Goal: Task Accomplishment & Management: Complete application form

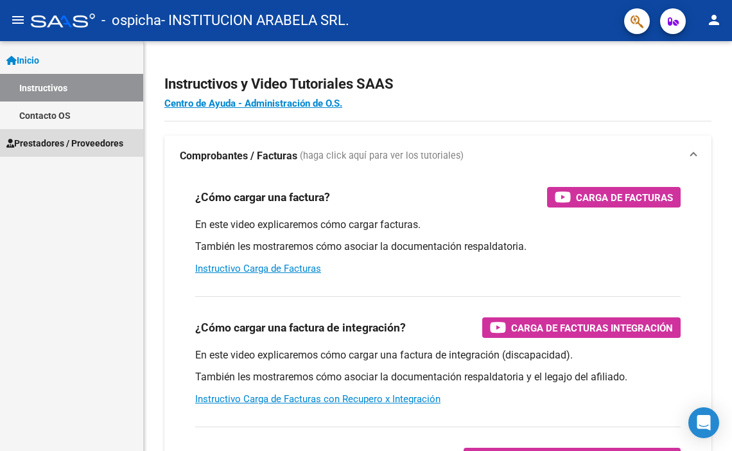
click at [53, 136] on span "Prestadores / Proveedores" at bounding box center [64, 143] width 117 height 14
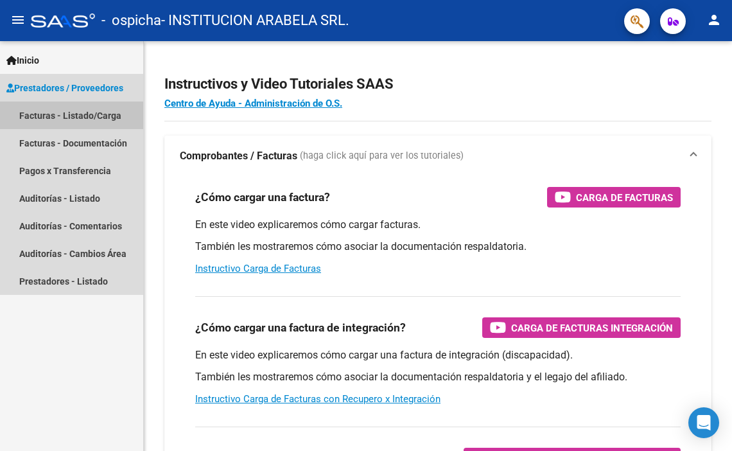
click at [45, 114] on link "Facturas - Listado/Carga" at bounding box center [71, 115] width 143 height 28
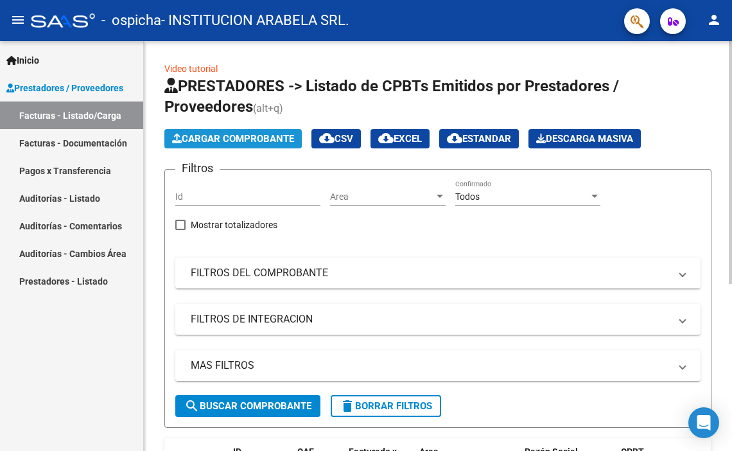
click at [250, 135] on span "Cargar Comprobante" at bounding box center [233, 139] width 122 height 12
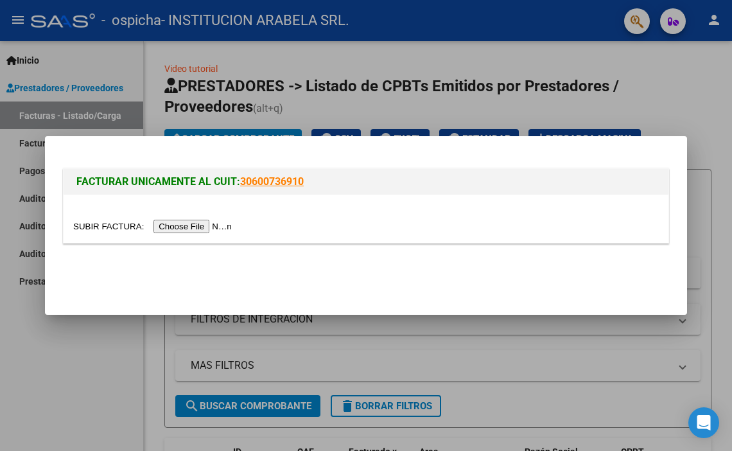
click at [171, 224] on input "file" at bounding box center [154, 226] width 162 height 13
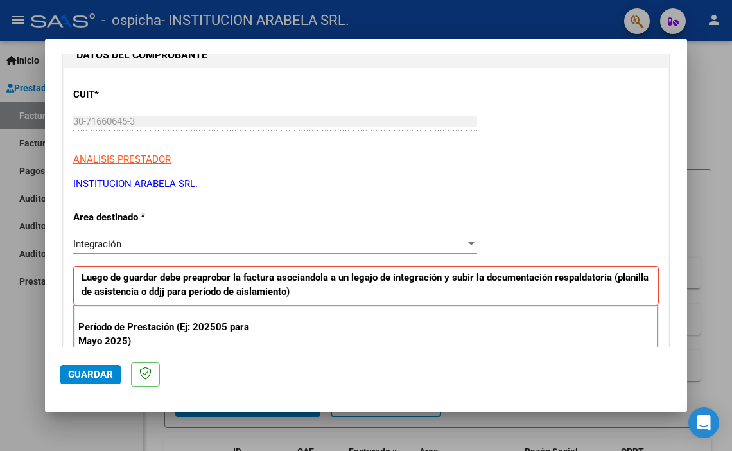
scroll to position [146, 0]
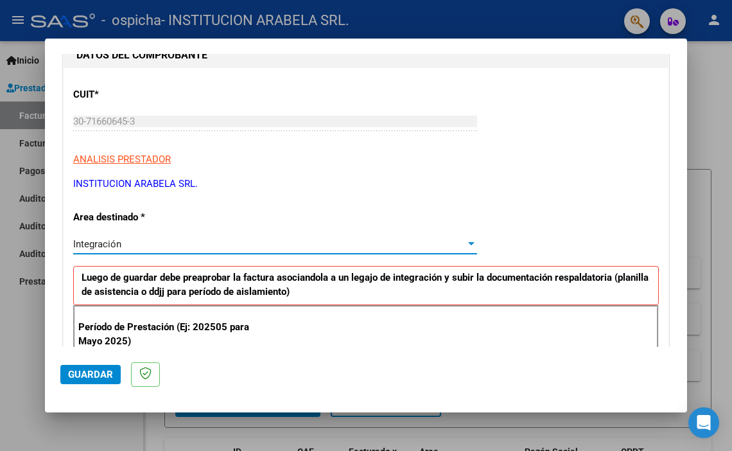
click at [129, 241] on div "Integración" at bounding box center [269, 244] width 392 height 12
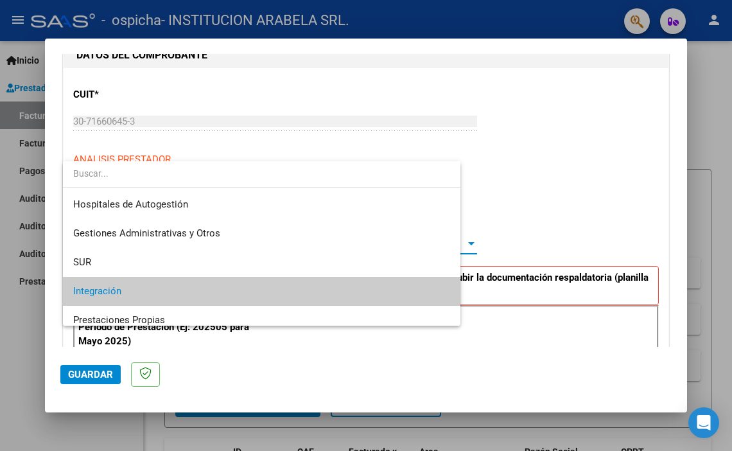
scroll to position [48, 0]
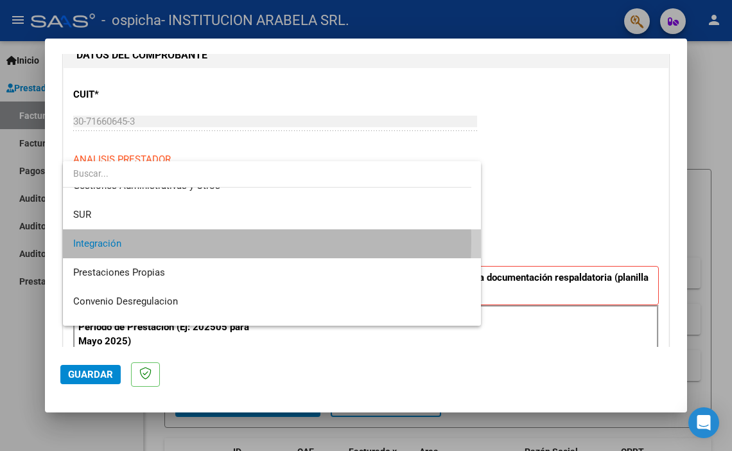
click at [129, 241] on span "Integración" at bounding box center [271, 243] width 397 height 29
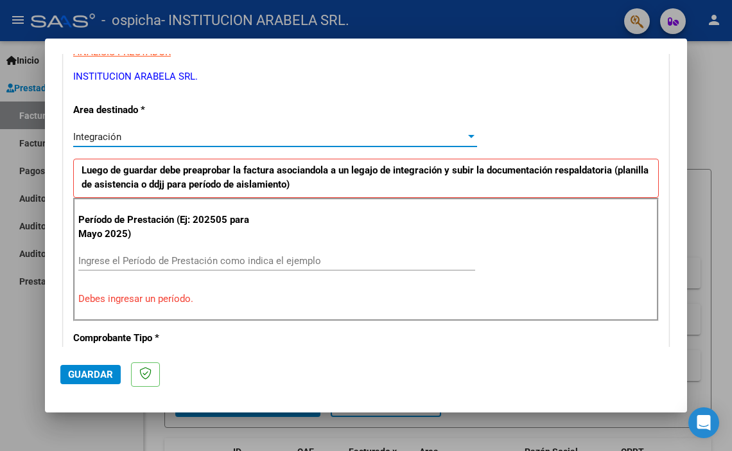
scroll to position [275, 0]
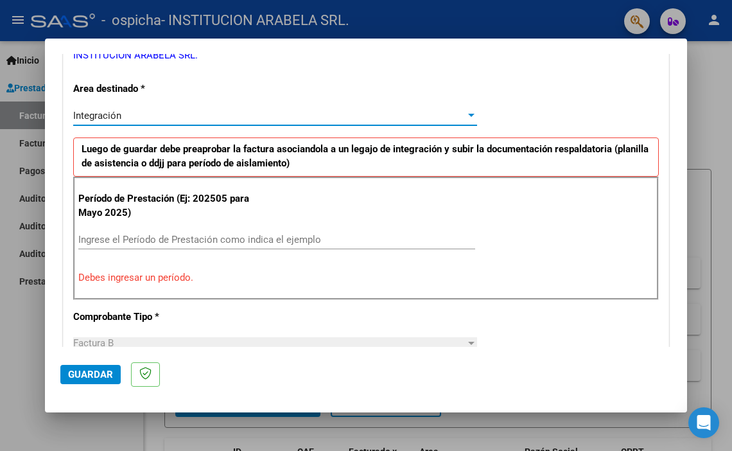
click at [128, 241] on input "Ingrese el Período de Prestación como indica el ejemplo" at bounding box center [276, 240] width 397 height 12
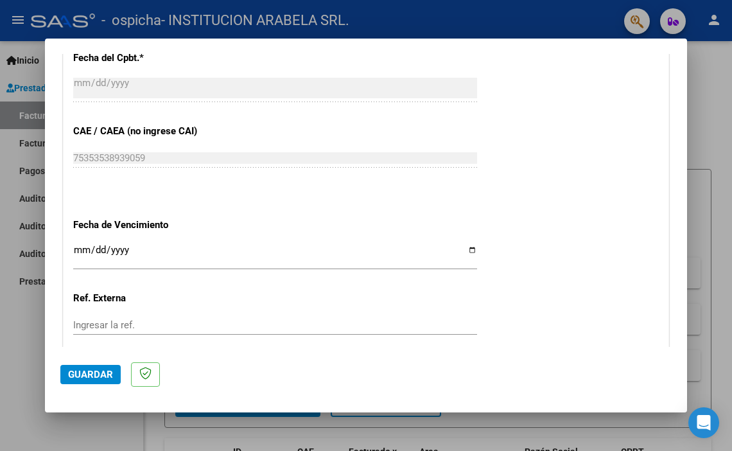
scroll to position [789, 0]
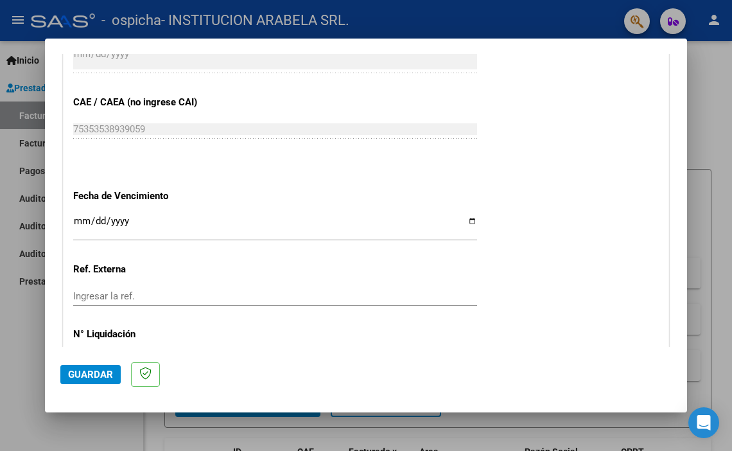
type input "202508"
click at [108, 219] on input "Ingresar la fecha" at bounding box center [275, 226] width 404 height 21
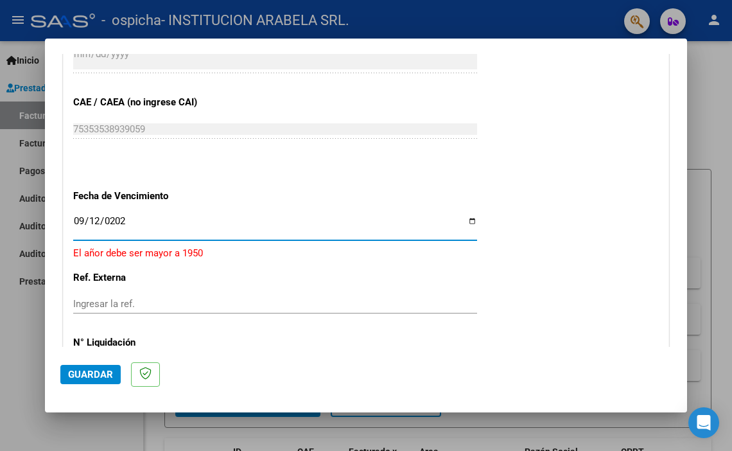
type input "[DATE]"
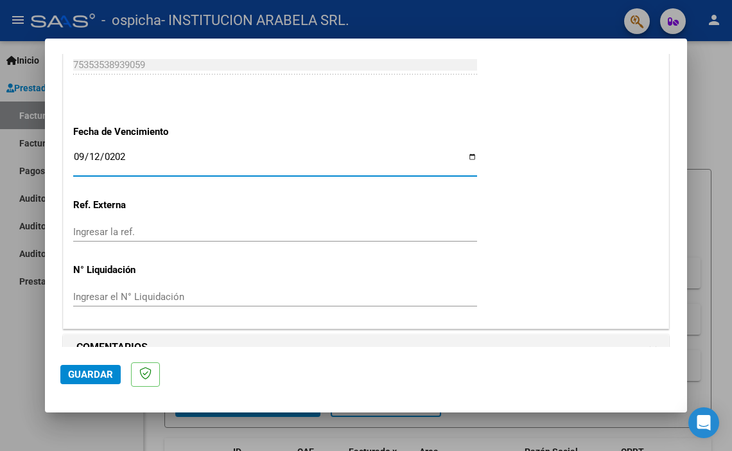
scroll to position [874, 0]
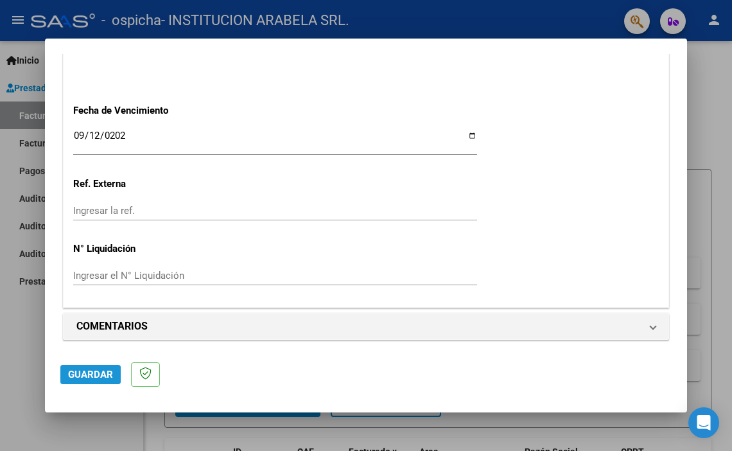
click at [89, 373] on span "Guardar" at bounding box center [90, 375] width 45 height 12
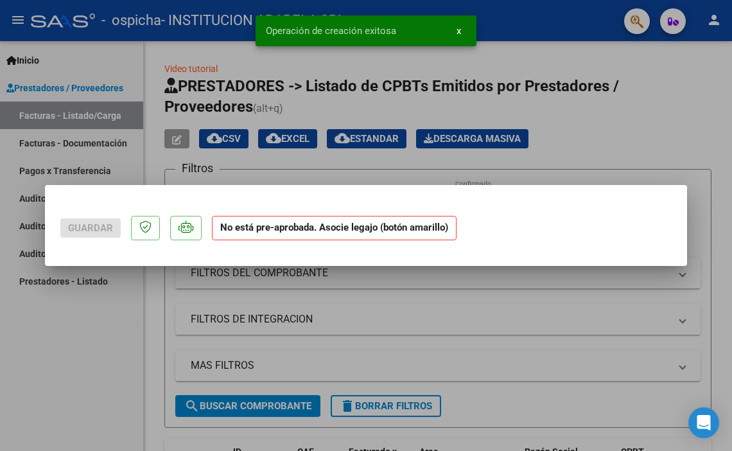
scroll to position [0, 0]
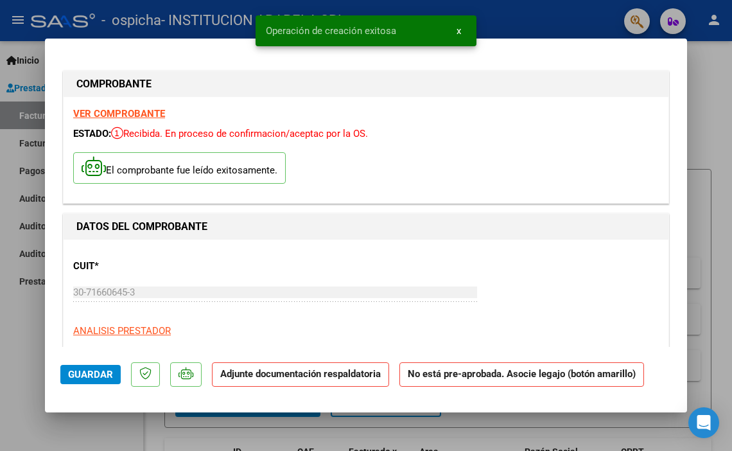
click at [327, 376] on strong "Adjunte documentación respaldatoria" at bounding box center [300, 374] width 161 height 12
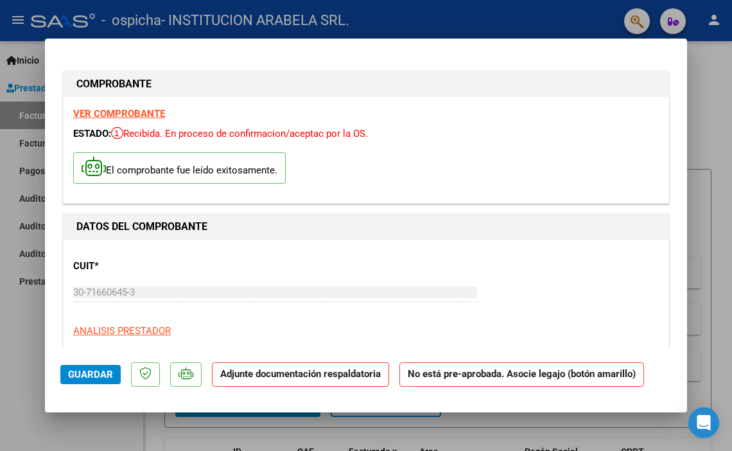
click at [336, 372] on strong "Adjunte documentación respaldatoria" at bounding box center [300, 374] width 161 height 12
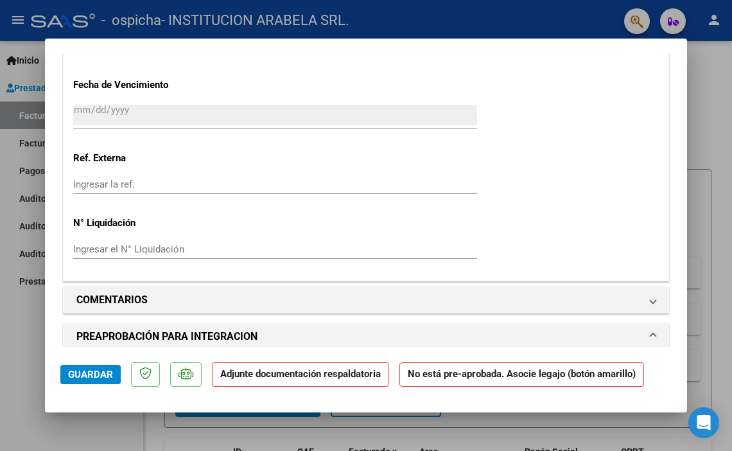
scroll to position [963, 0]
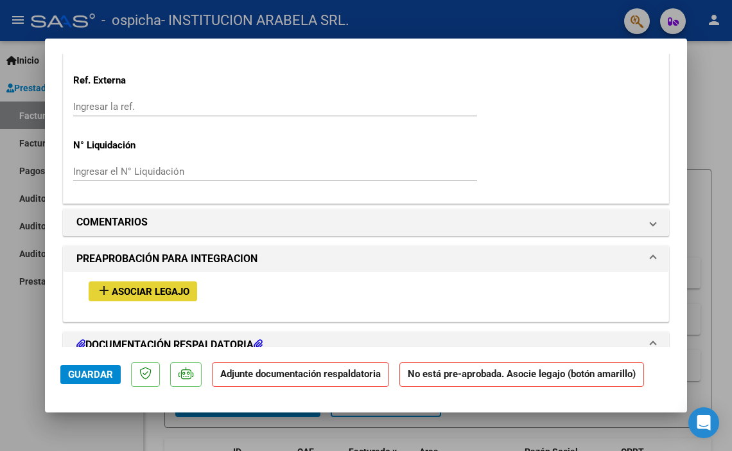
click at [148, 293] on span "Asociar Legajo" at bounding box center [151, 292] width 78 height 12
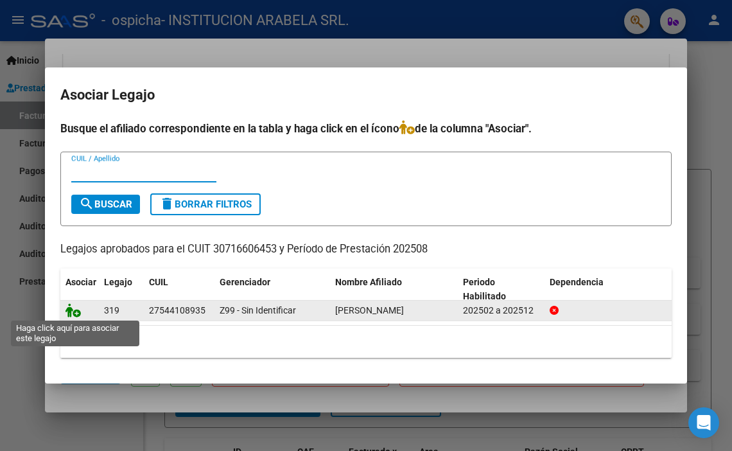
click at [74, 310] on icon at bounding box center [72, 310] width 15 height 14
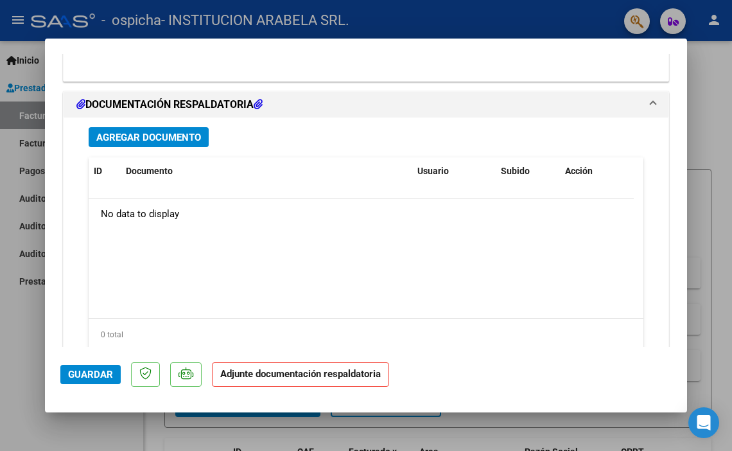
scroll to position [1380, 0]
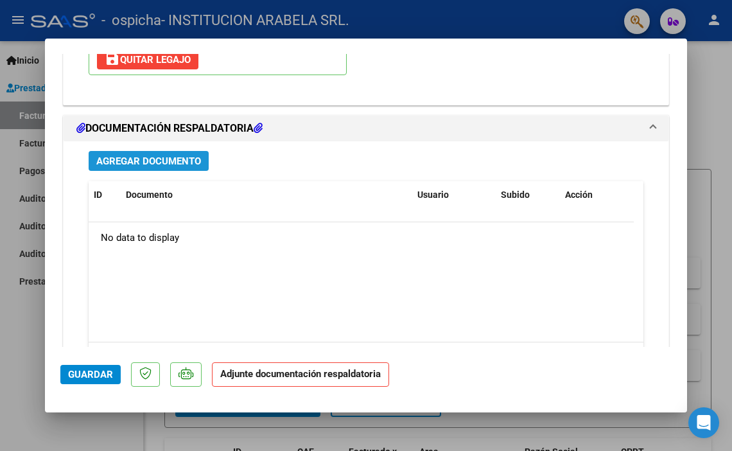
click at [157, 158] on span "Agregar Documento" at bounding box center [148, 161] width 105 height 12
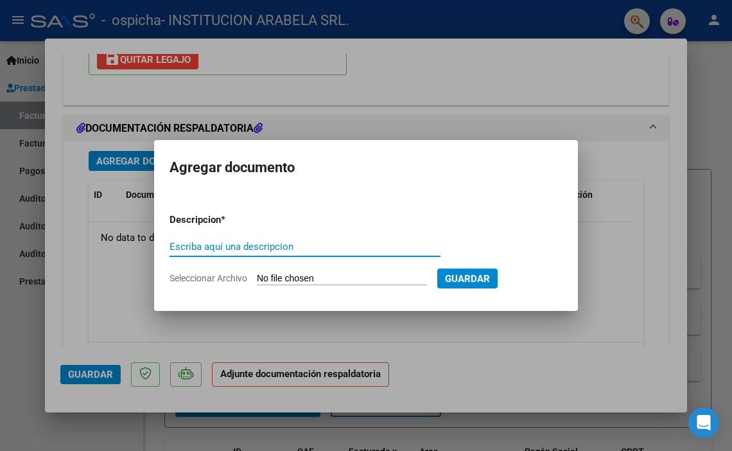
click at [199, 247] on input "Escriba aquí una descripcion" at bounding box center [305, 247] width 271 height 12
type input "asistencia"
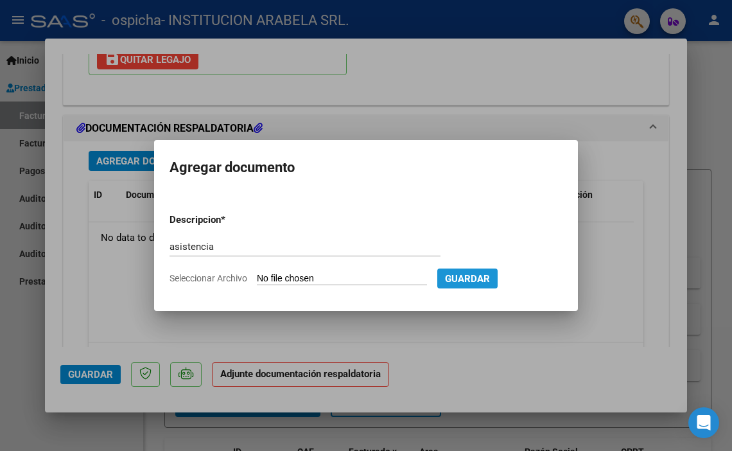
click at [490, 283] on span "Guardar" at bounding box center [467, 279] width 45 height 12
click at [287, 278] on input "Seleccionar Archivo" at bounding box center [342, 279] width 170 height 12
type input "C:\fakepath\[PERSON_NAME].pdf"
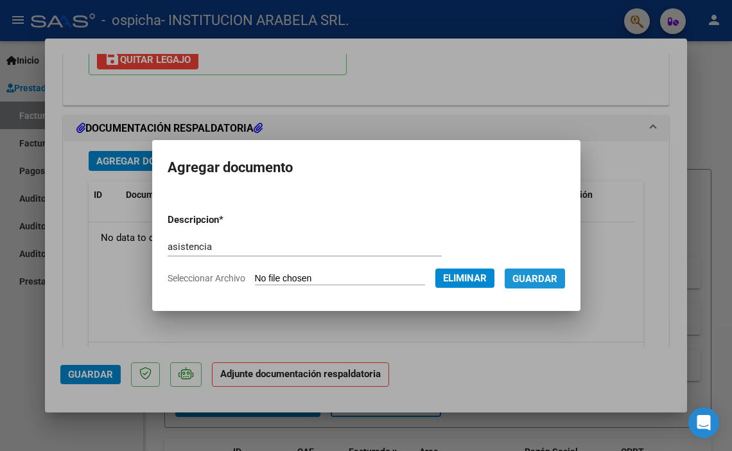
click at [552, 275] on span "Guardar" at bounding box center [534, 279] width 45 height 12
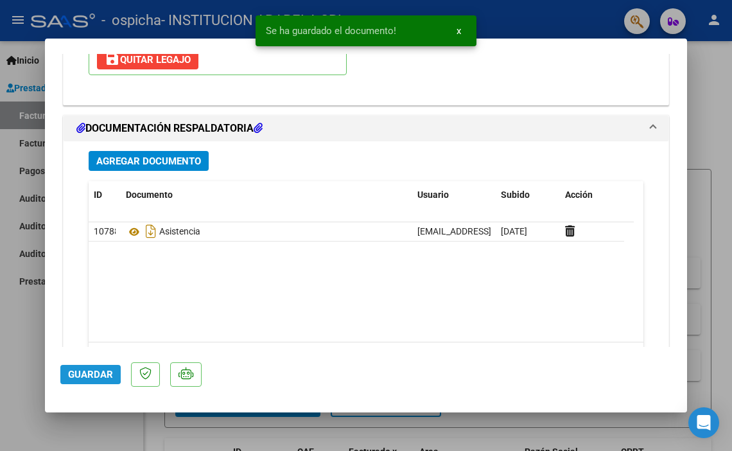
click at [83, 371] on span "Guardar" at bounding box center [90, 375] width 45 height 12
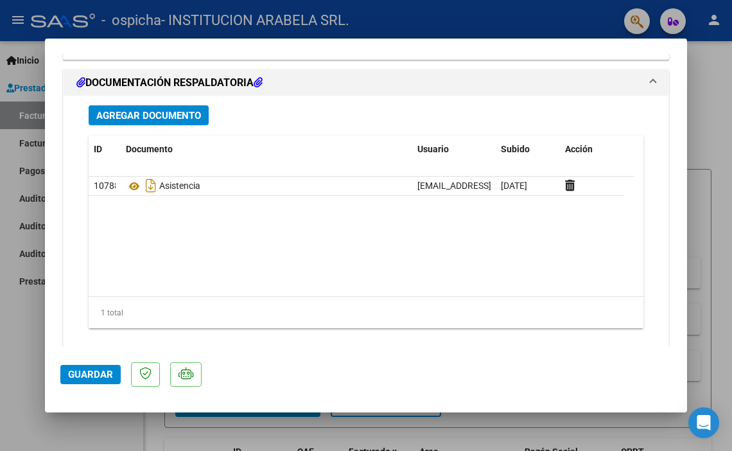
scroll to position [1444, 0]
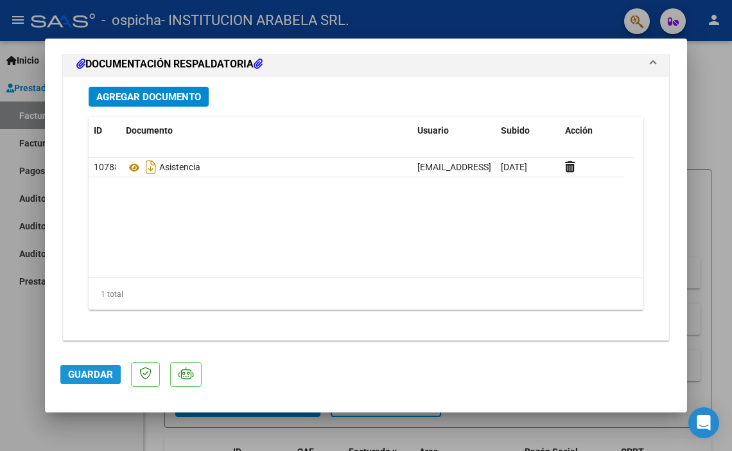
click at [74, 376] on span "Guardar" at bounding box center [90, 375] width 45 height 12
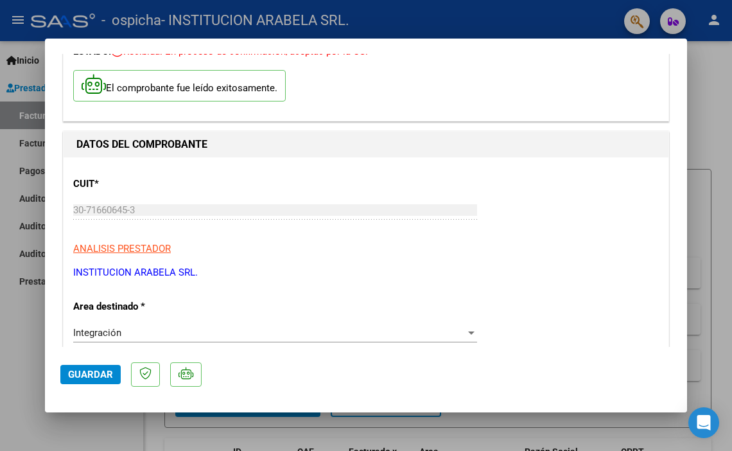
scroll to position [0, 0]
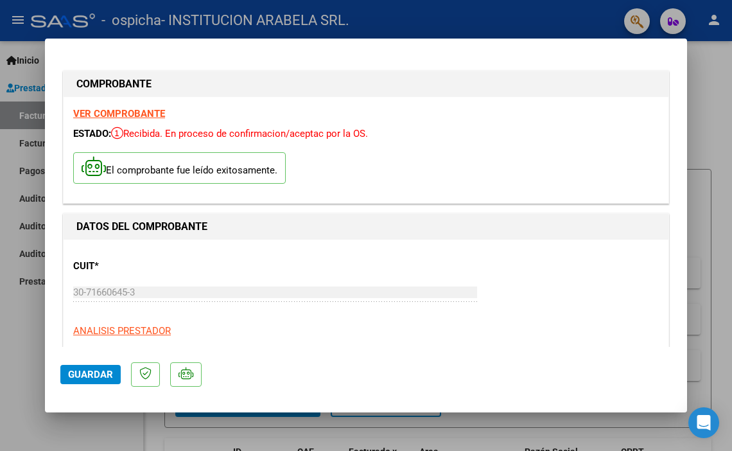
click at [725, 106] on div at bounding box center [366, 225] width 732 height 451
type input "$ 0,00"
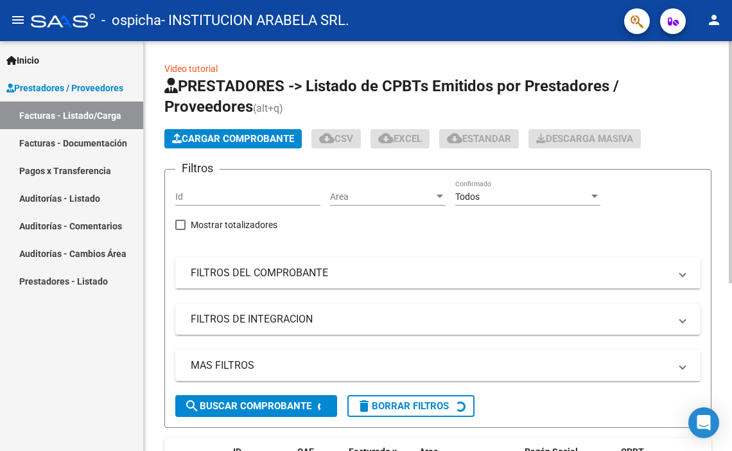
click at [713, 108] on div "Video tutorial PRESTADORES -> Listado de CPBTs Emitidos por Prestadores / Prove…" at bounding box center [438, 383] width 588 height 685
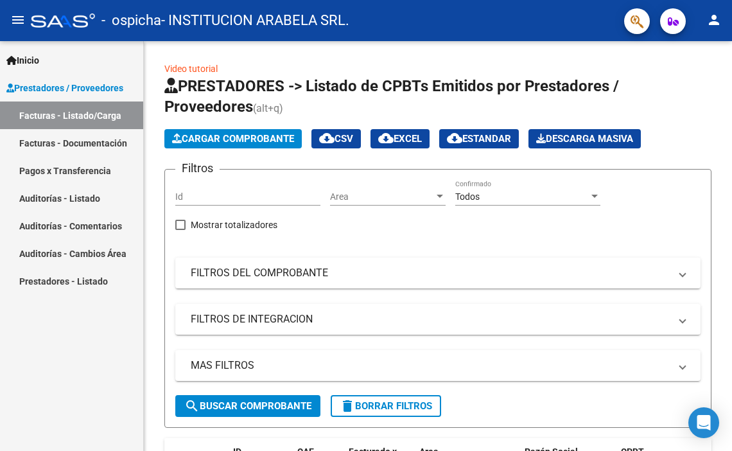
click at [50, 119] on link "Facturas - Listado/Carga" at bounding box center [71, 115] width 143 height 28
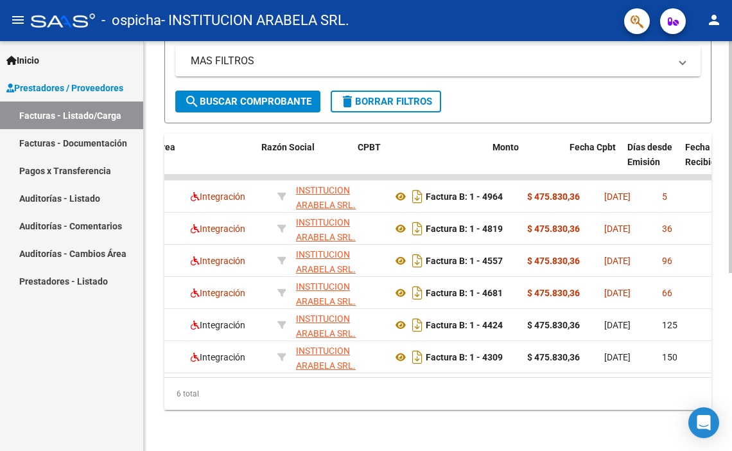
scroll to position [0, 292]
